Goal: Submit feedback/report problem: Submit feedback/report problem

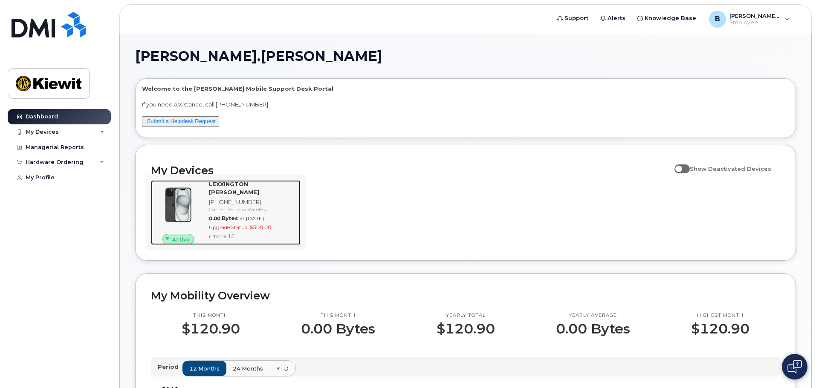
click at [242, 215] on span "at [DATE]" at bounding box center [251, 218] width 24 height 6
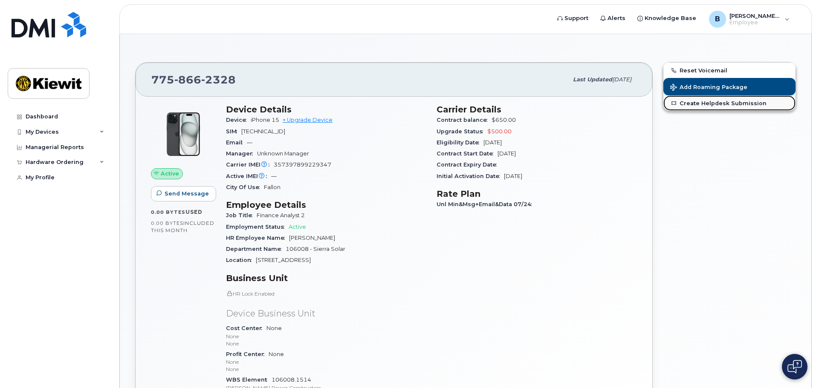
click at [712, 106] on link "Create Helpdesk Submission" at bounding box center [729, 102] width 132 height 15
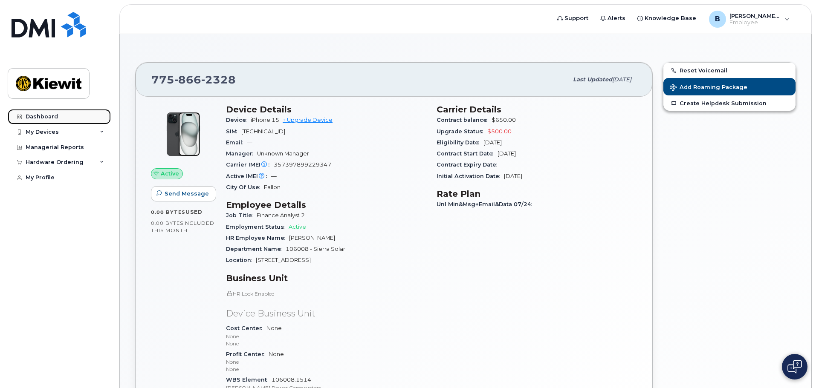
click at [49, 114] on div "Dashboard" at bounding box center [42, 116] width 32 height 7
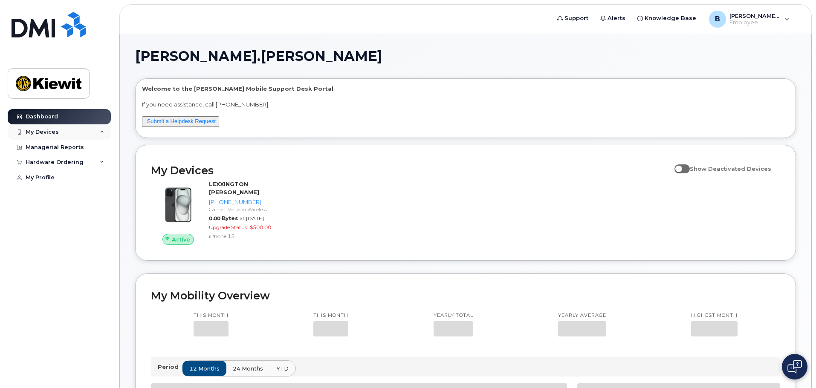
click at [46, 130] on div "My Devices" at bounding box center [42, 132] width 33 height 7
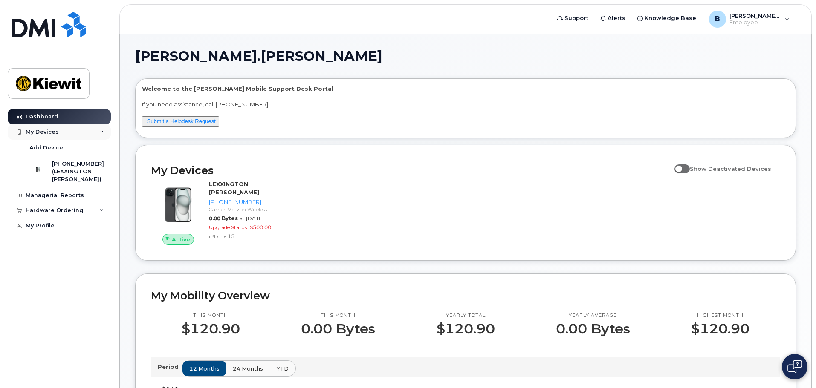
click at [46, 130] on div "My Devices" at bounding box center [42, 132] width 33 height 7
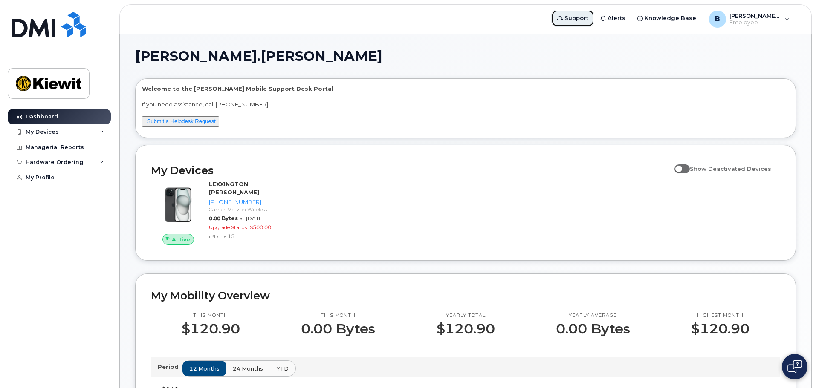
click at [588, 20] on span "Support" at bounding box center [576, 18] width 24 height 9
